Goal: Communication & Community: Answer question/provide support

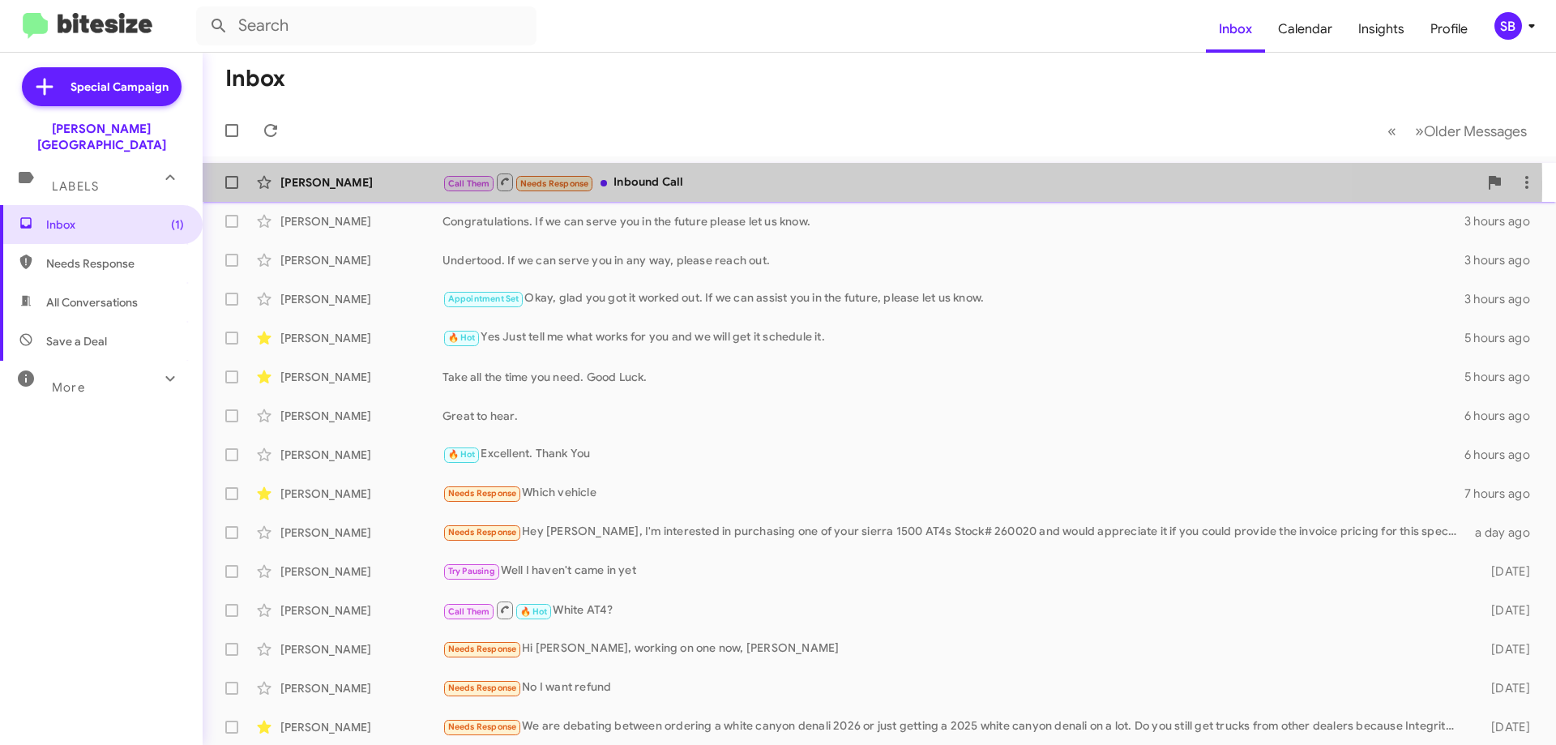
click at [315, 182] on div "[PERSON_NAME]" at bounding box center [361, 182] width 162 height 16
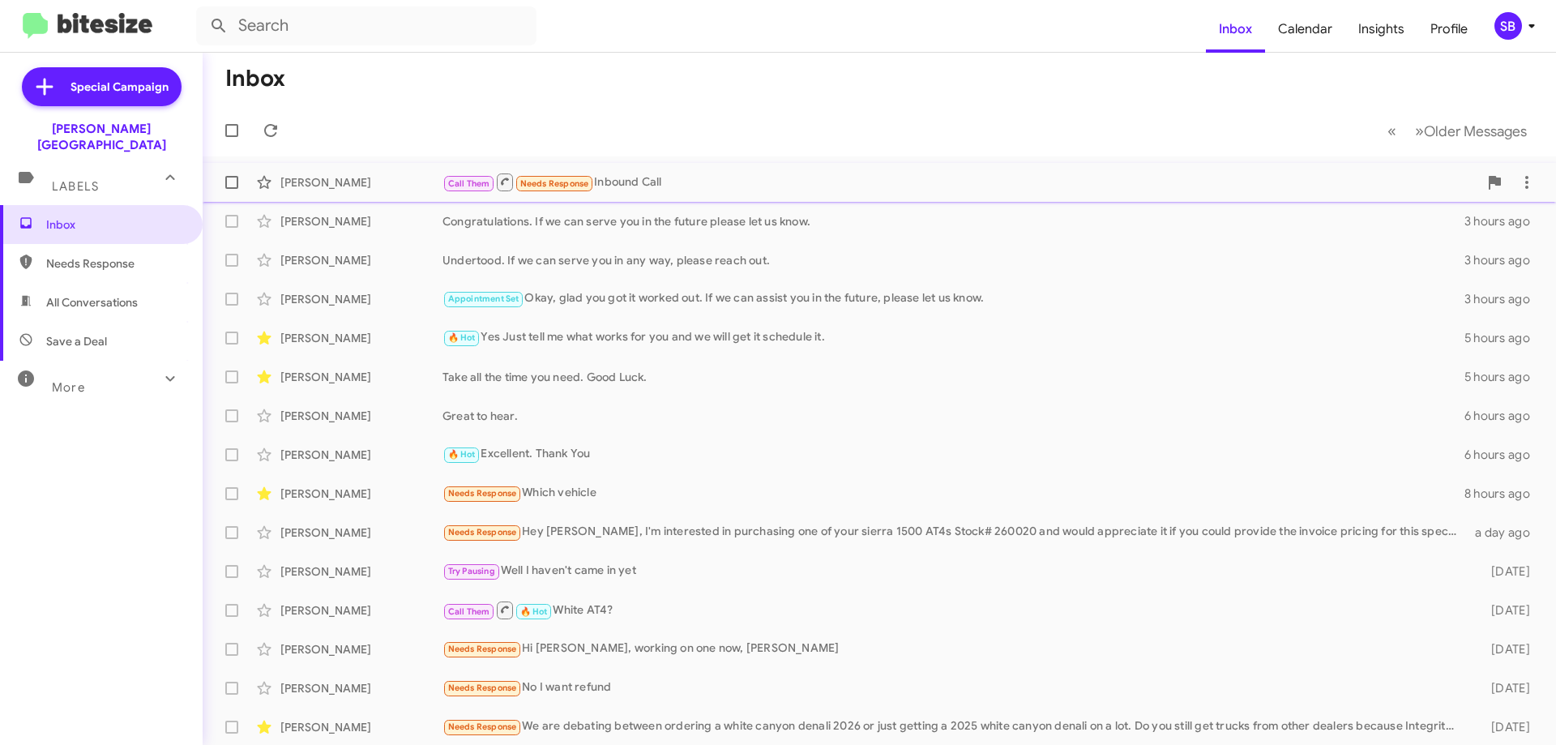
click at [554, 178] on span "Needs Response" at bounding box center [554, 183] width 69 height 11
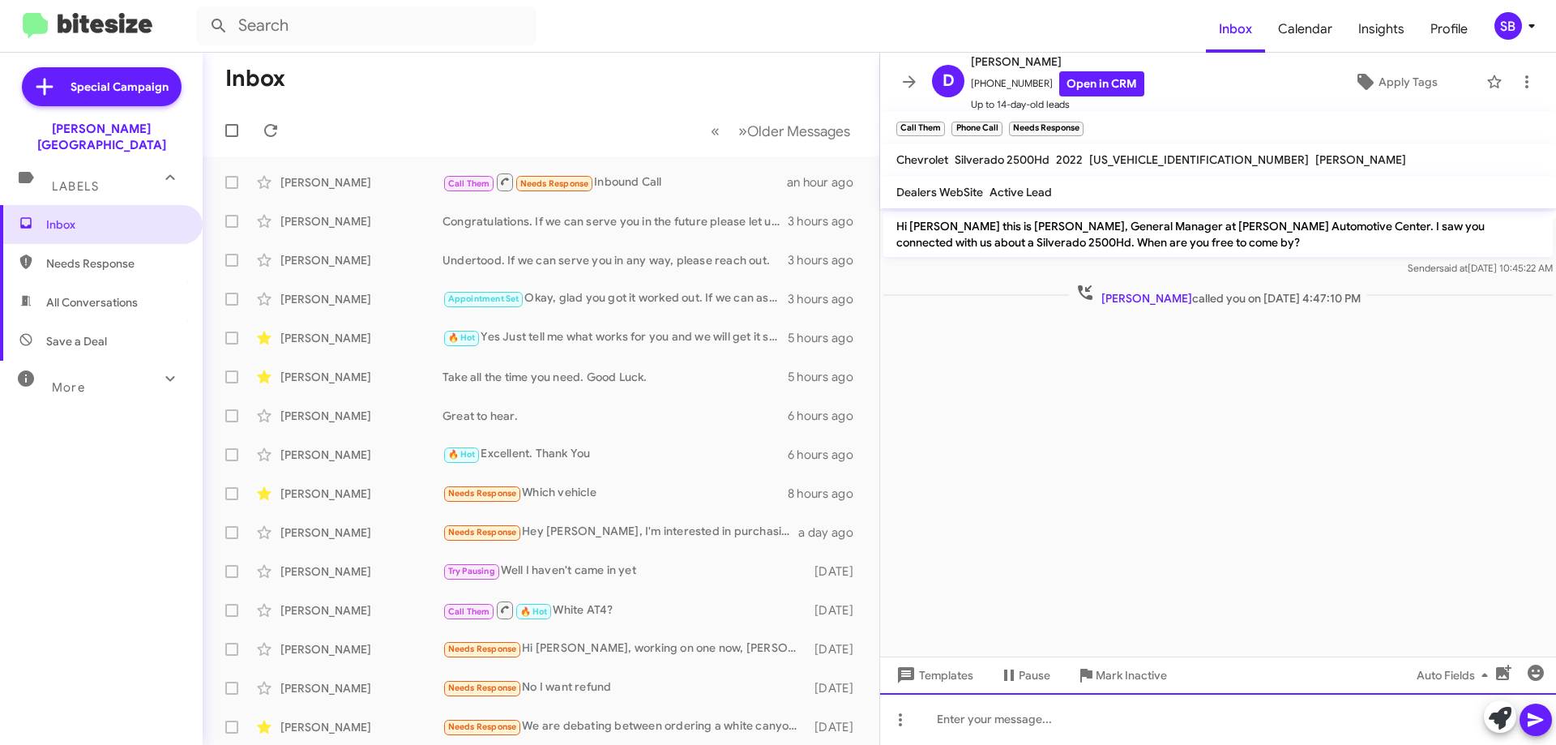
click at [992, 721] on div at bounding box center [1218, 719] width 676 height 52
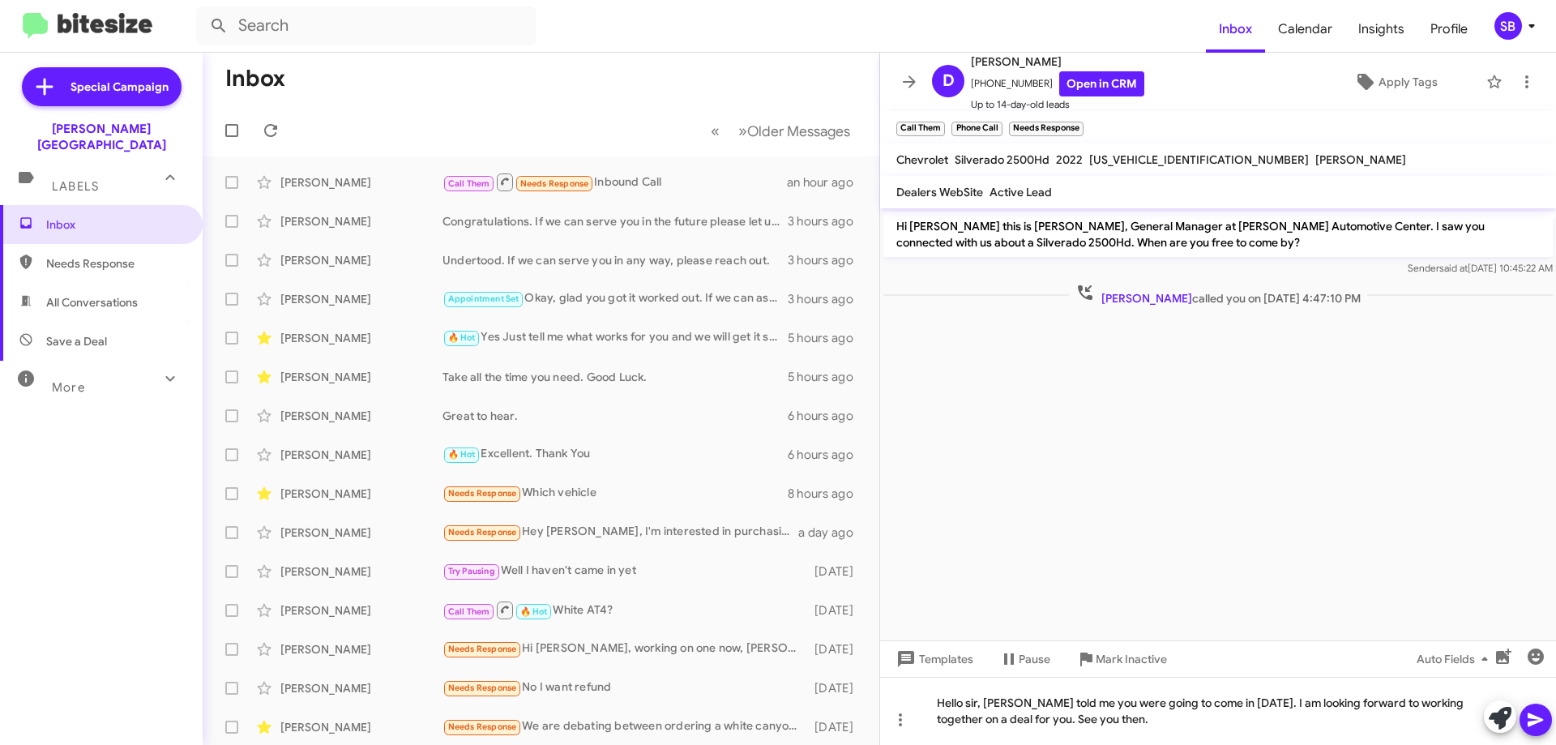
click at [1528, 716] on icon at bounding box center [1535, 719] width 19 height 19
